Goal: Information Seeking & Learning: Find specific page/section

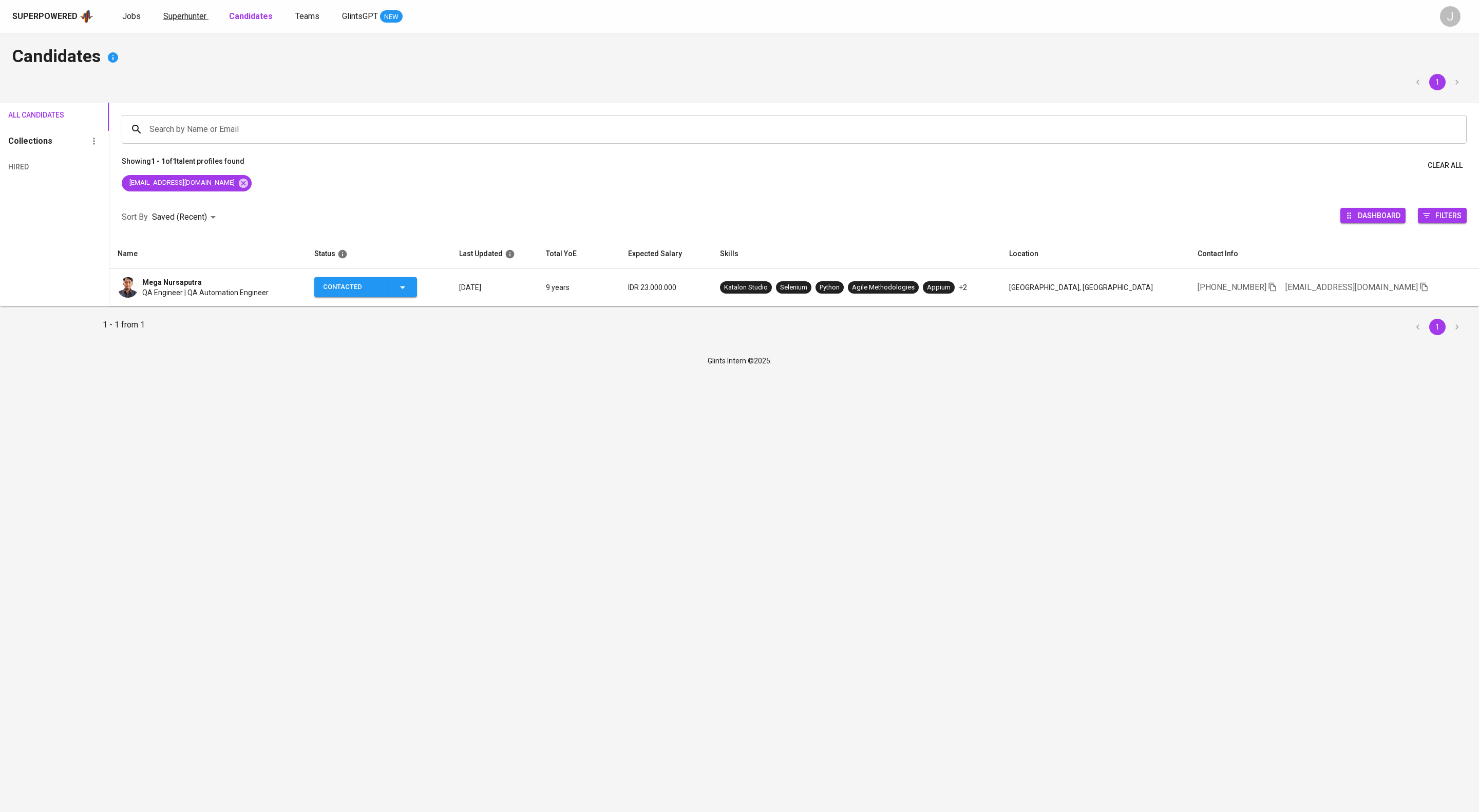
click at [200, 11] on span "Superhunter" at bounding box center [185, 16] width 43 height 10
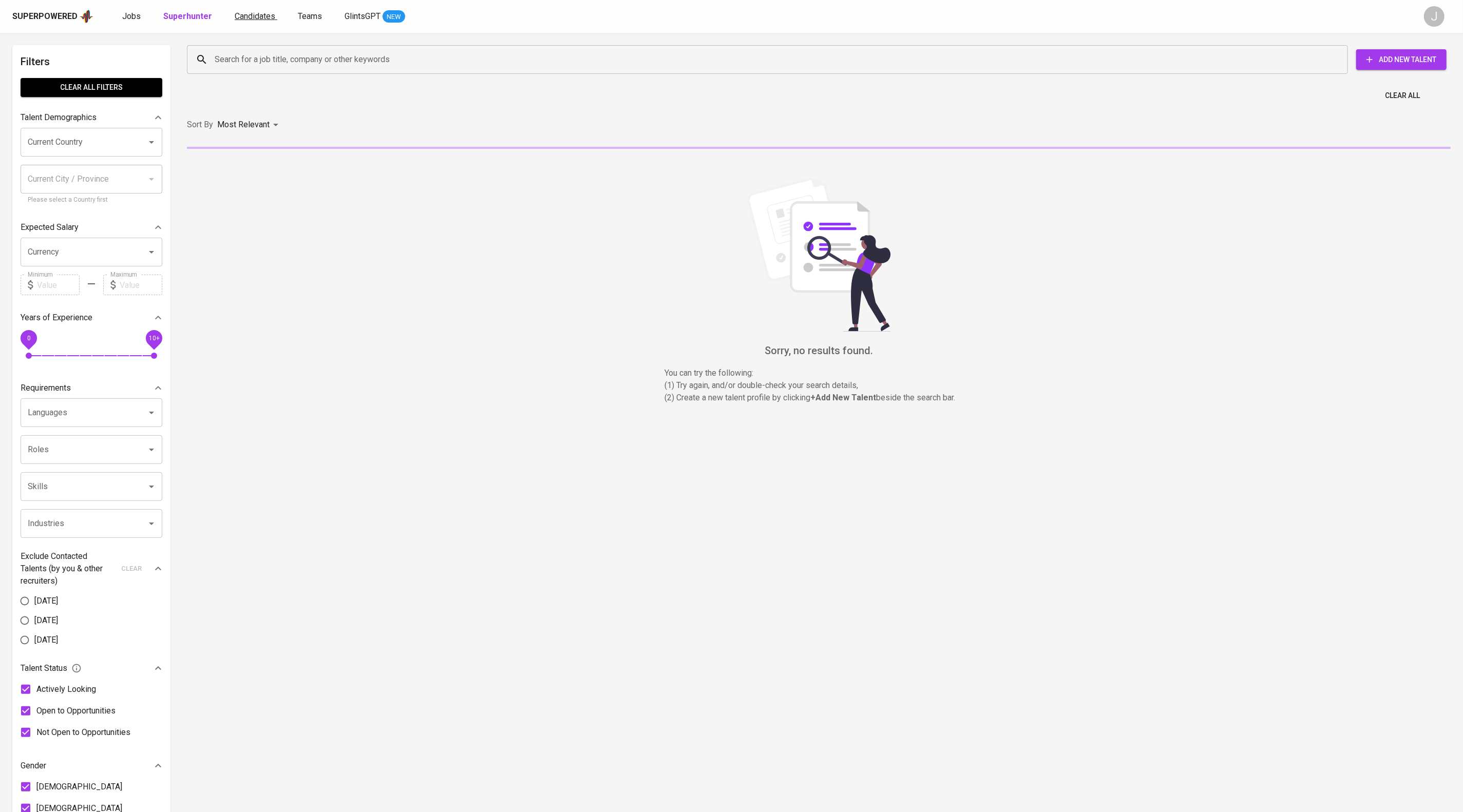
click at [276, 21] on span "Candidates" at bounding box center [255, 16] width 41 height 10
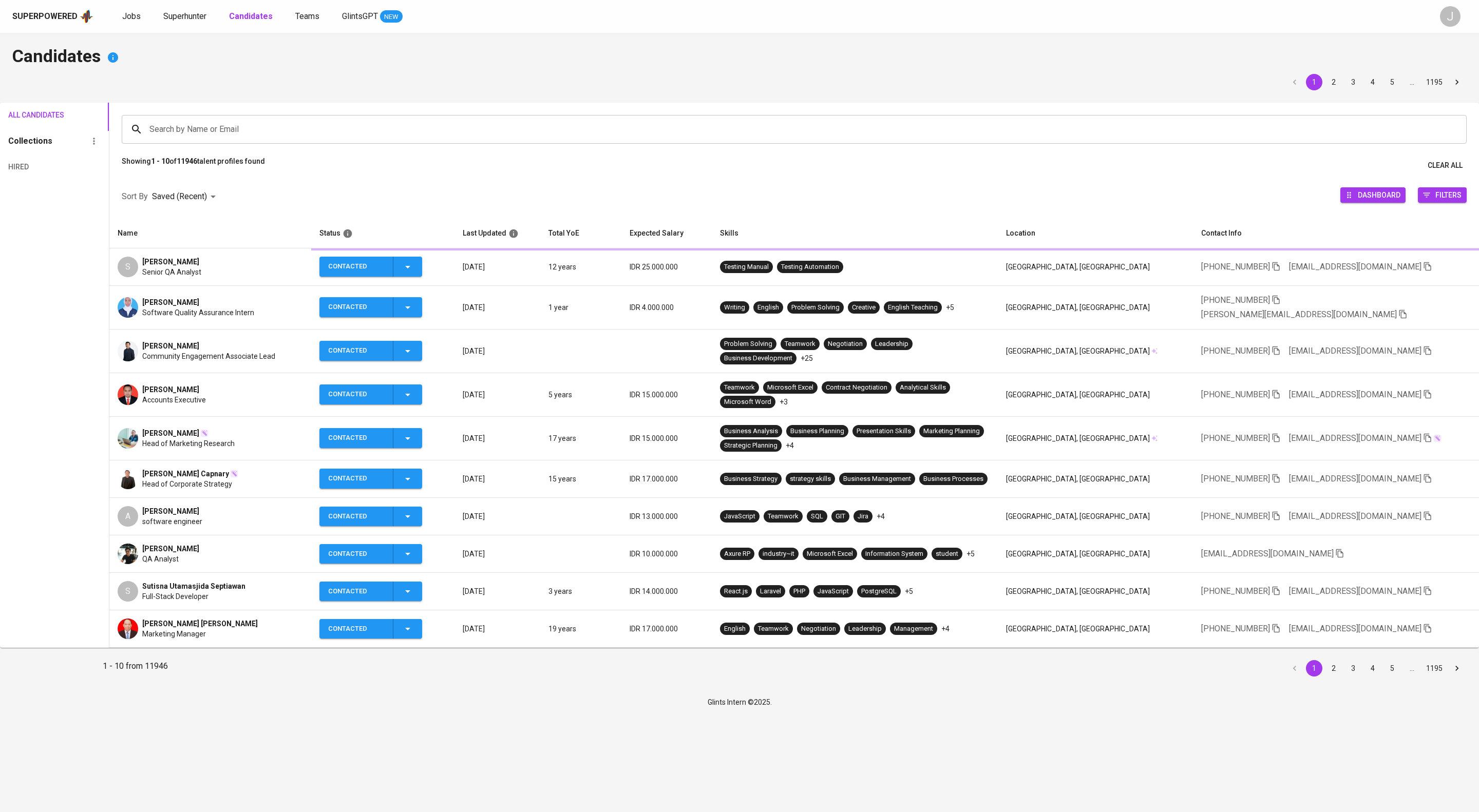
click at [412, 135] on input "Search by Name or Email" at bounding box center [796, 129] width 1300 height 19
type input "arfiansyah"
click at [366, 205] on p "Search " arfiansyah " in Name and Email" at bounding box center [794, 198] width 1315 height 12
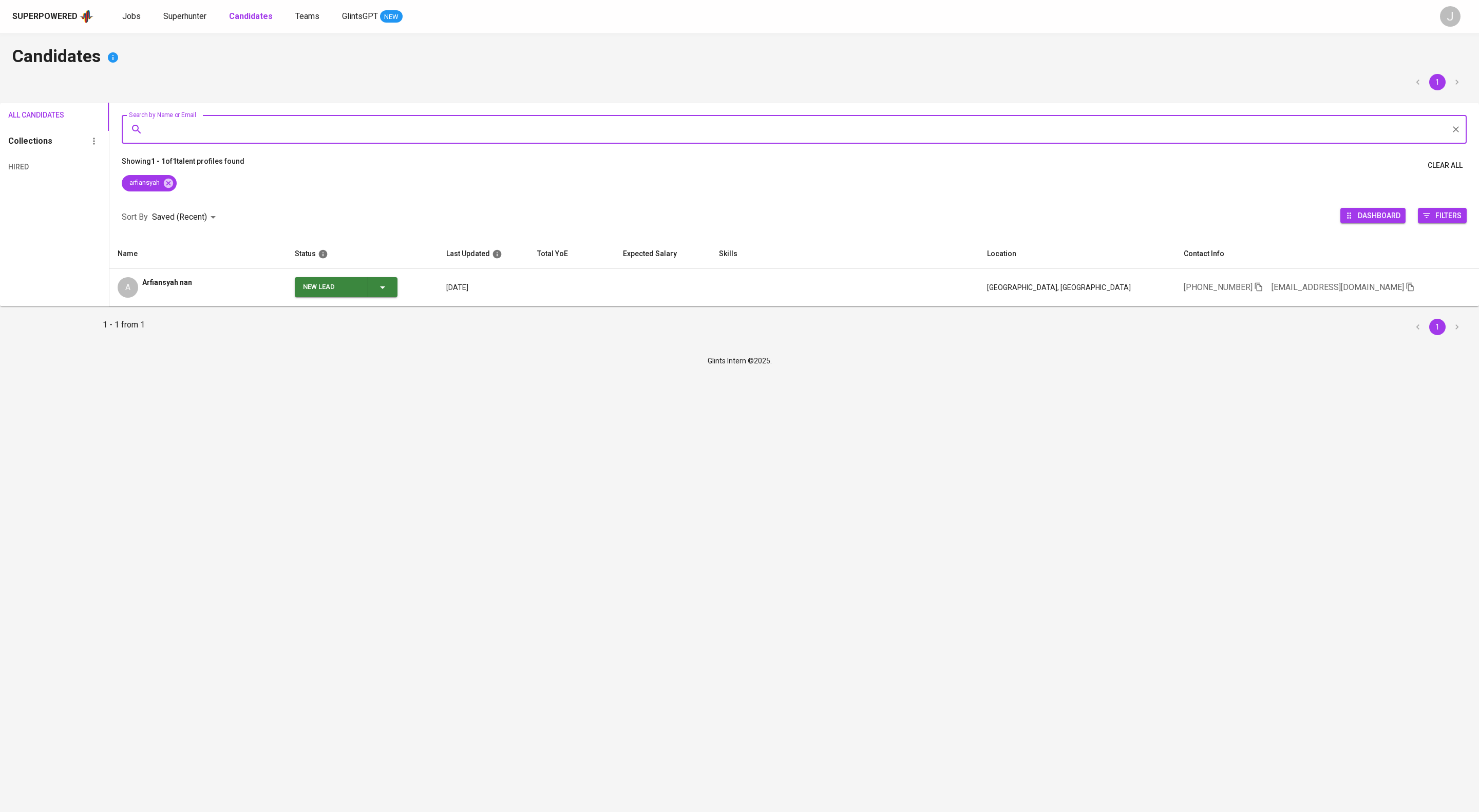
click at [218, 298] on div "A Arfiansyah nan" at bounding box center [198, 288] width 161 height 21
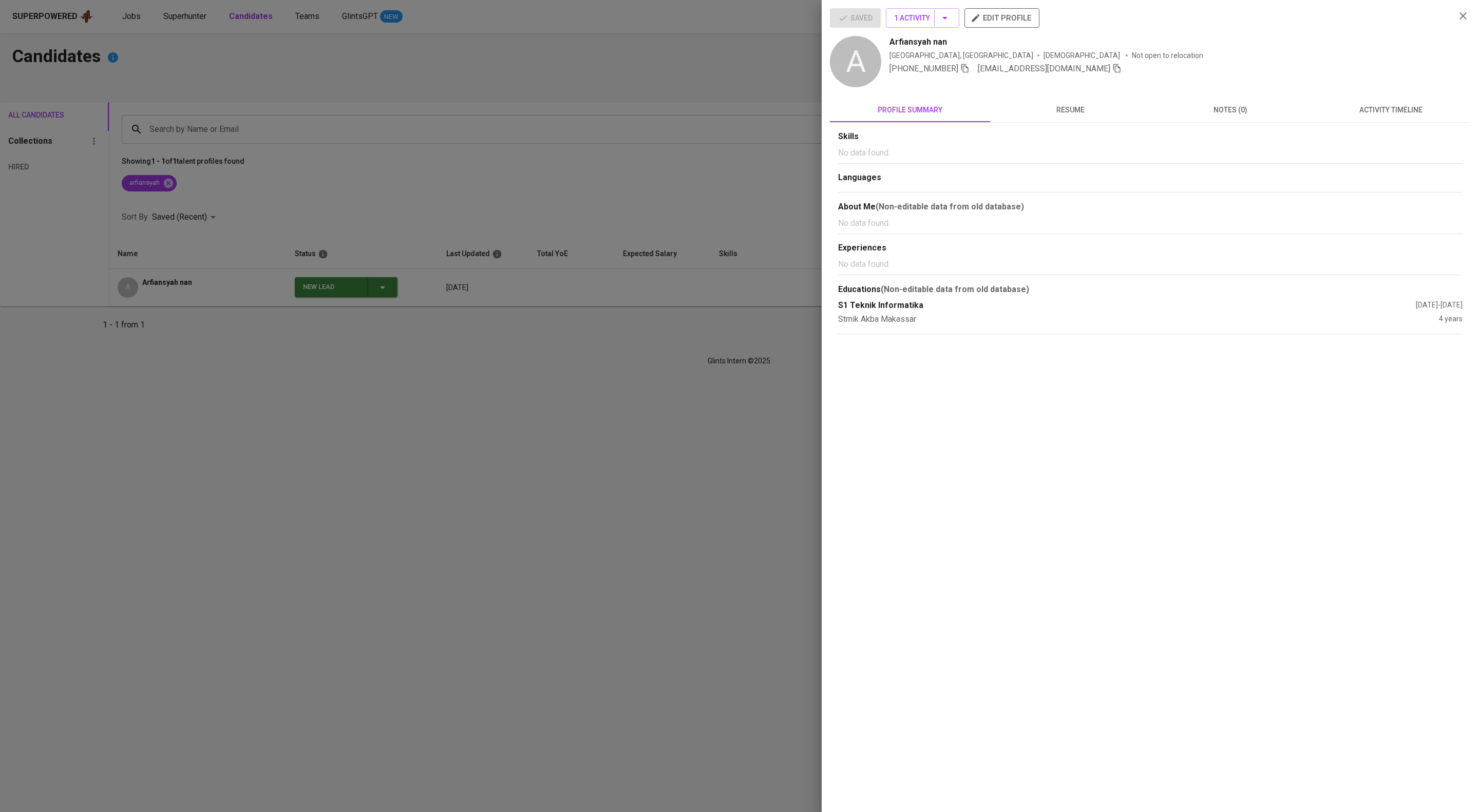
click at [1407, 100] on button "activity timeline" at bounding box center [1390, 110] width 161 height 25
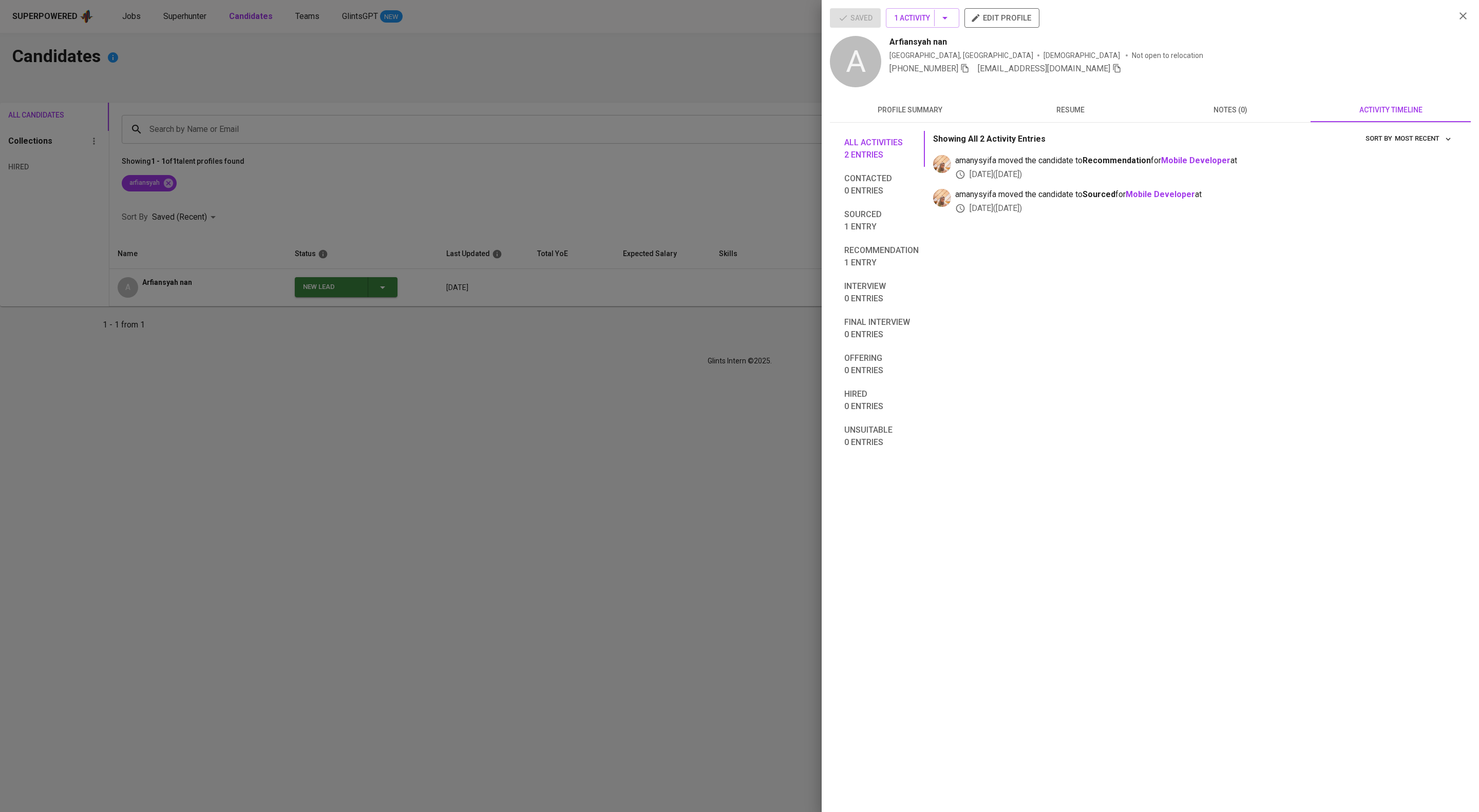
click at [1256, 104] on span "notes (0)" at bounding box center [1230, 110] width 148 height 13
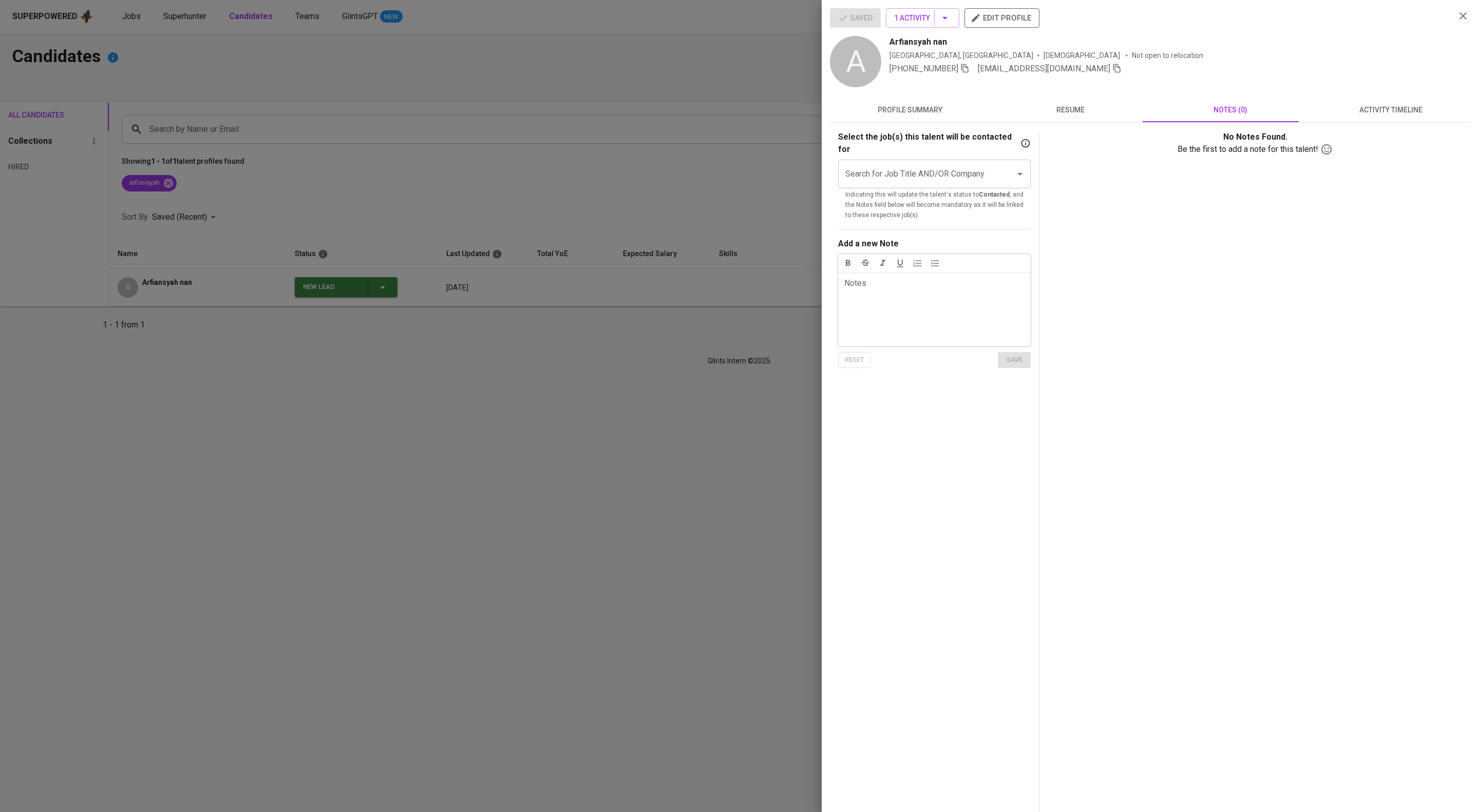
click at [703, 80] on div at bounding box center [739, 406] width 1479 height 812
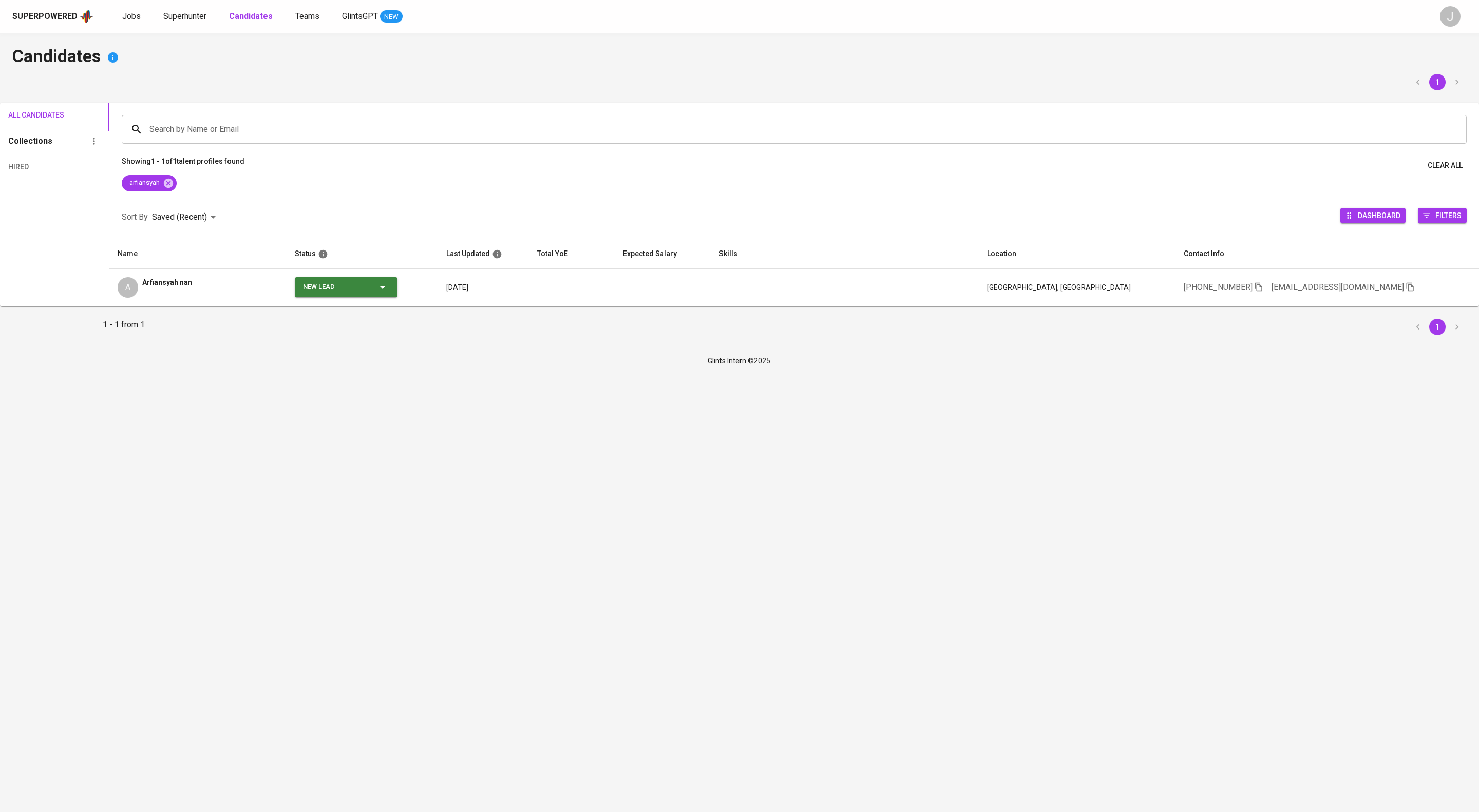
click at [207, 21] on span "Superhunter" at bounding box center [185, 16] width 43 height 10
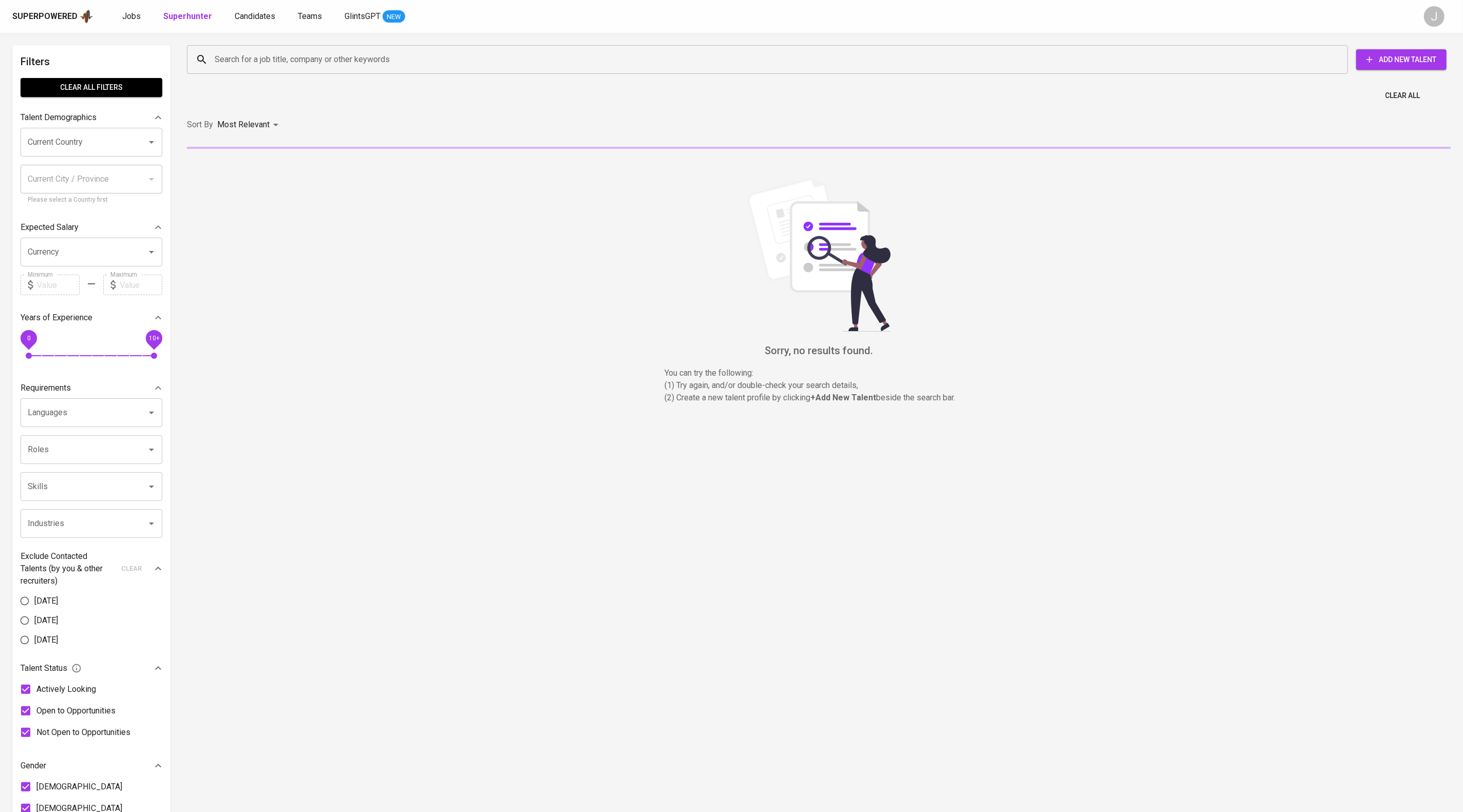
click at [255, 48] on div "Search for a job title, company or other keywords" at bounding box center [767, 60] width 1161 height 29
paste input "[EMAIL_ADDRESS][DOMAIN_NAME]"
type input "[EMAIL_ADDRESS][DOMAIN_NAME]"
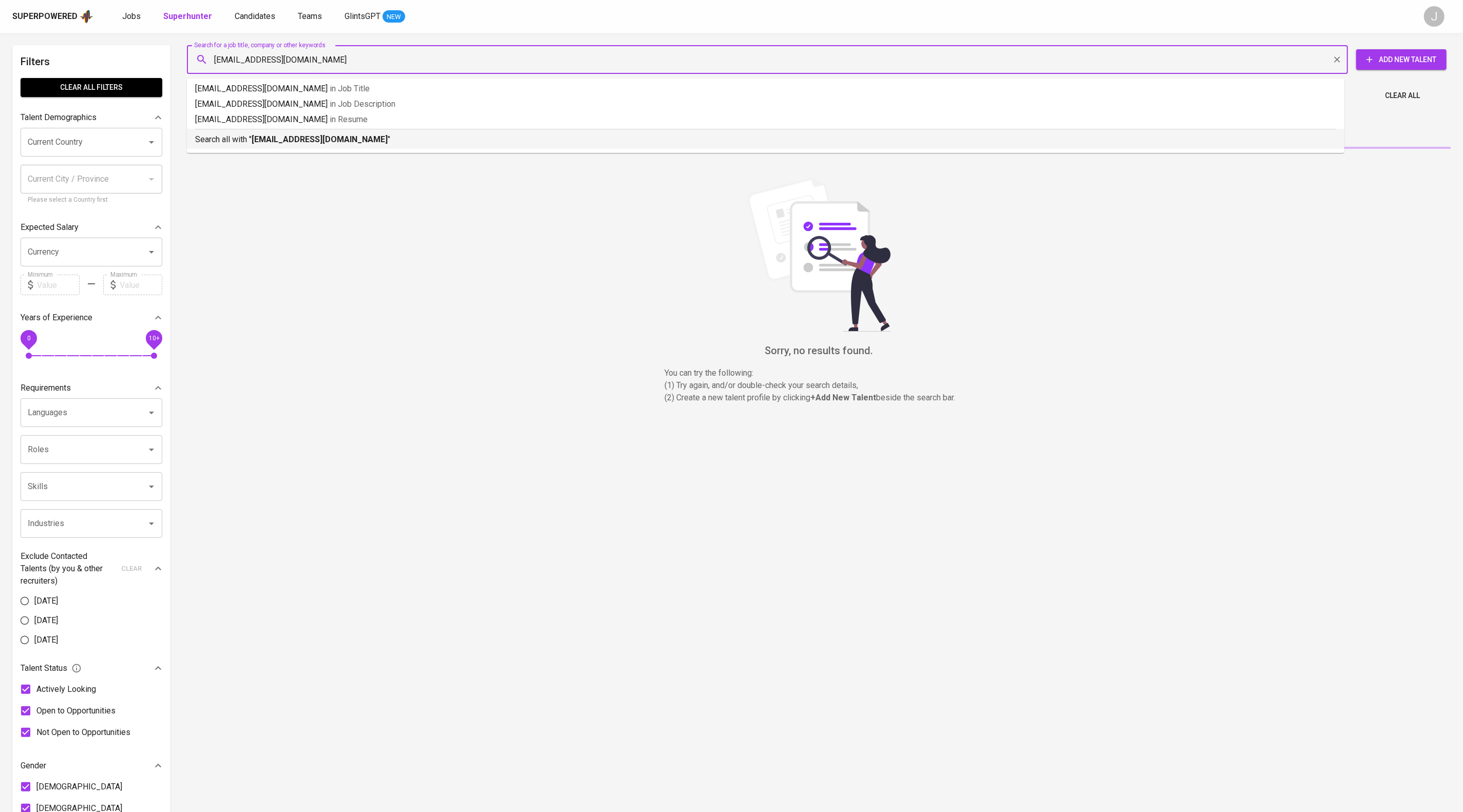
click at [322, 144] on b "[EMAIL_ADDRESS][DOMAIN_NAME]" at bounding box center [320, 139] width 136 height 10
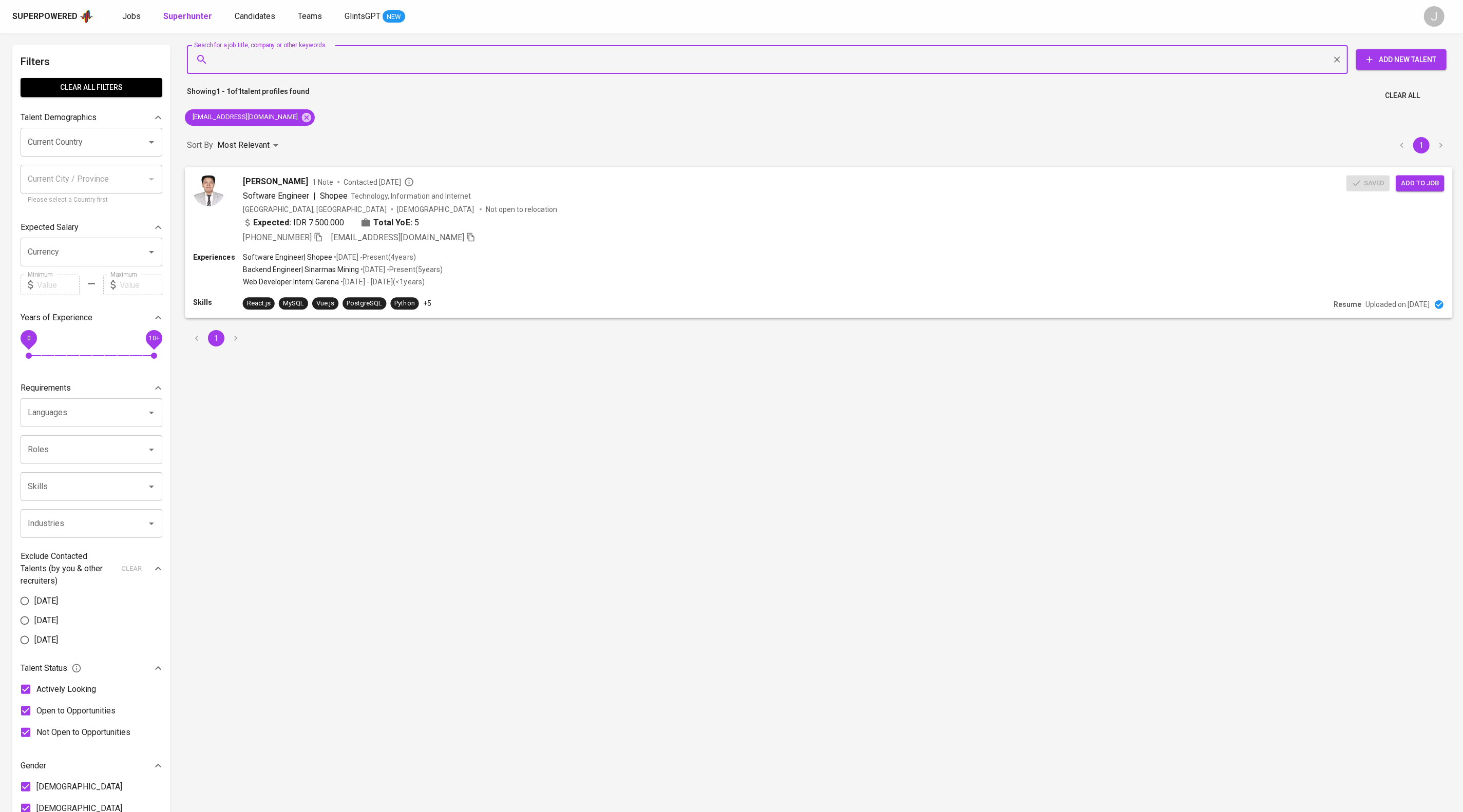
click at [650, 278] on div "Experiences Software Engineer | Shopee • [DATE] - Present ( 4 years ) Backend E…" at bounding box center [818, 271] width 1251 height 37
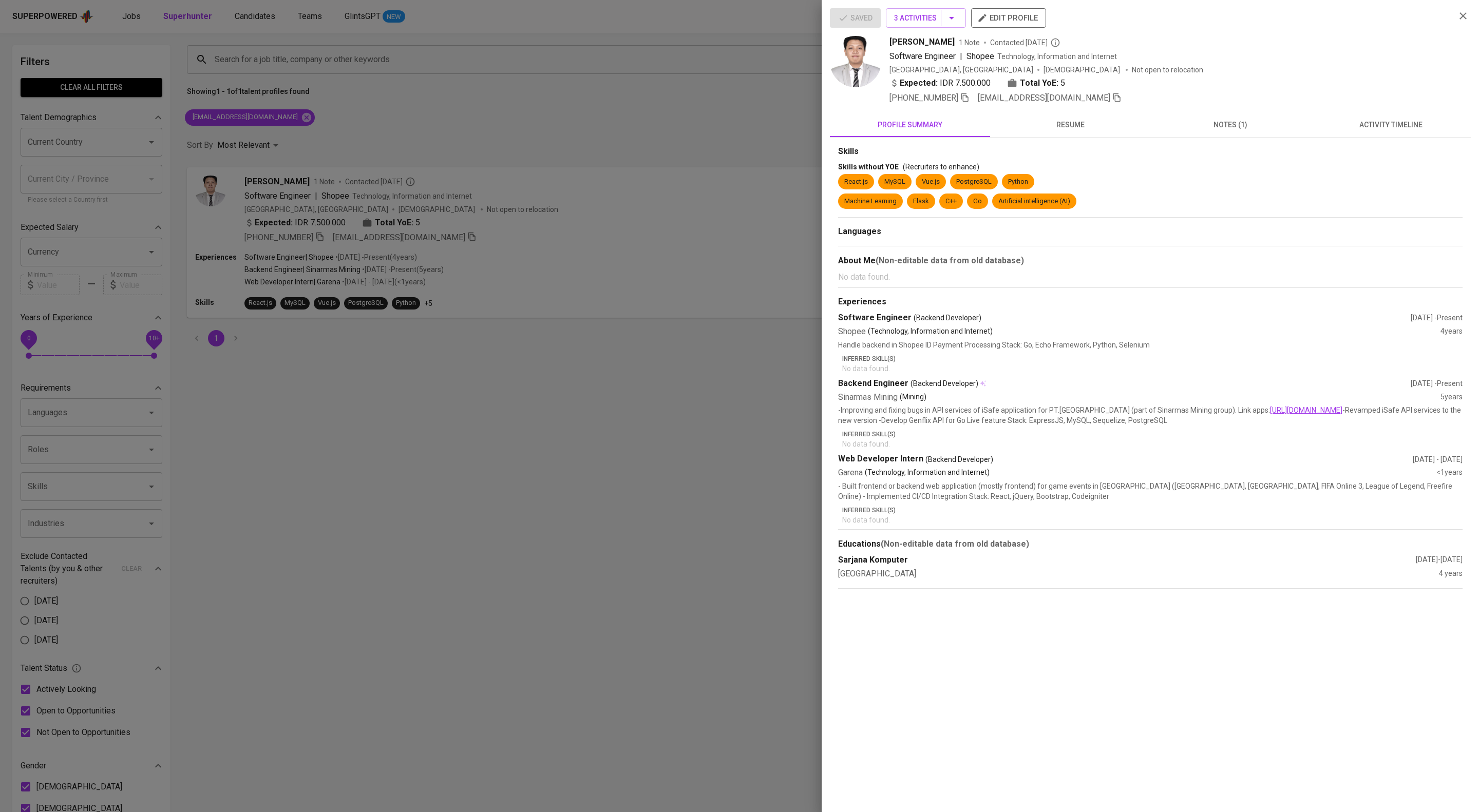
click at [1233, 132] on span "notes (1)" at bounding box center [1230, 125] width 148 height 13
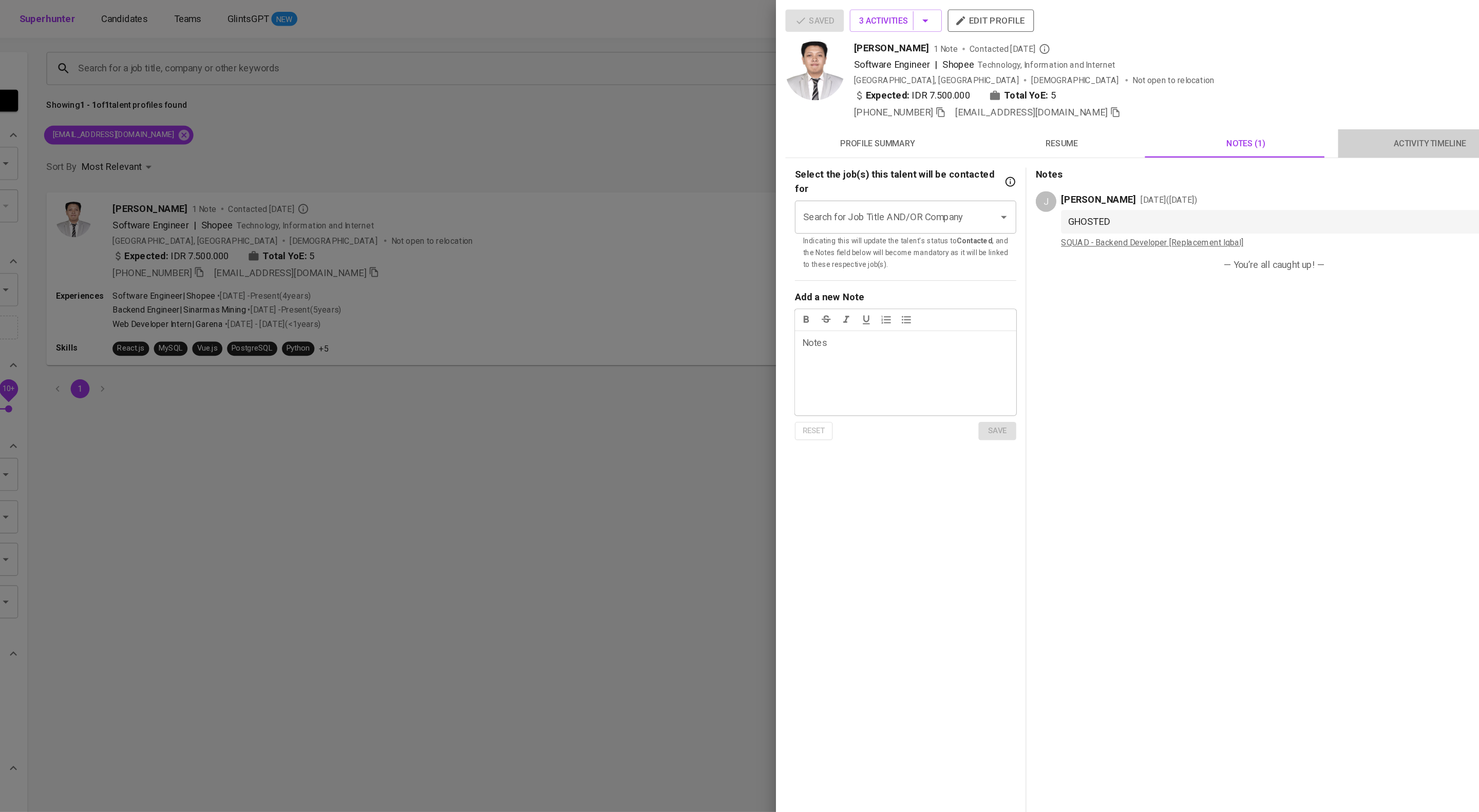
click at [1414, 132] on span "activity timeline" at bounding box center [1390, 125] width 148 height 13
